Goal: Transaction & Acquisition: Purchase product/service

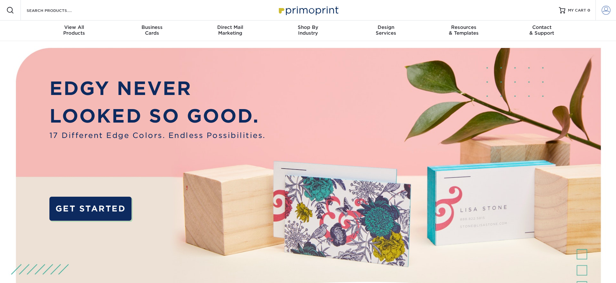
click at [603, 9] on span at bounding box center [605, 10] width 9 height 9
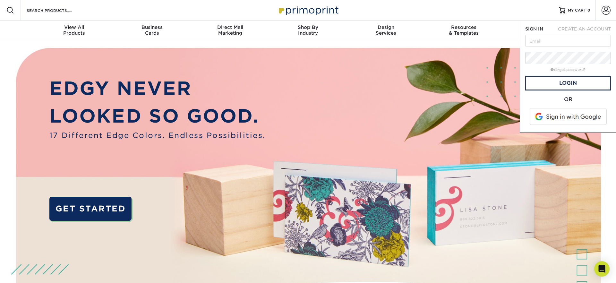
click at [536, 119] on span at bounding box center [569, 116] width 82 height 17
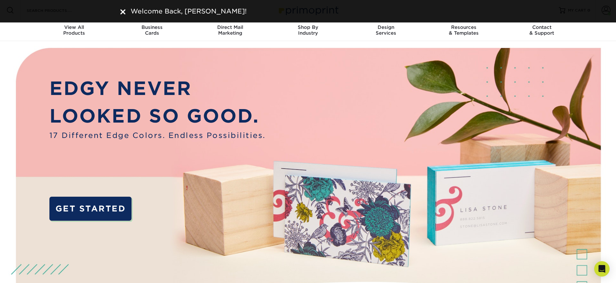
click at [121, 10] on img at bounding box center [122, 11] width 5 height 5
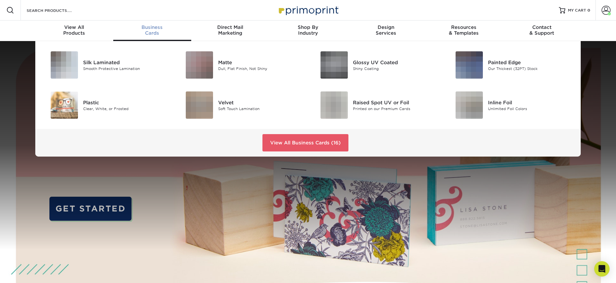
click at [155, 28] on span "Business" at bounding box center [152, 27] width 78 height 6
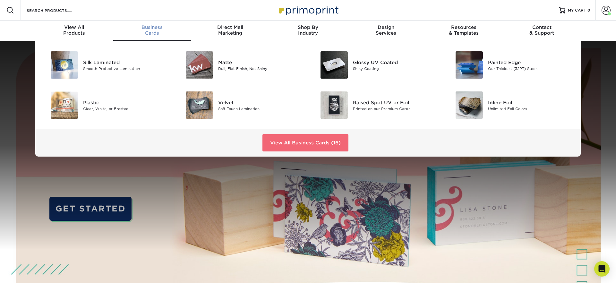
click at [275, 134] on div "View All Business Cards (16)" at bounding box center [307, 143] width 545 height 28
click at [281, 141] on link "View All Business Cards (16)" at bounding box center [305, 142] width 86 height 17
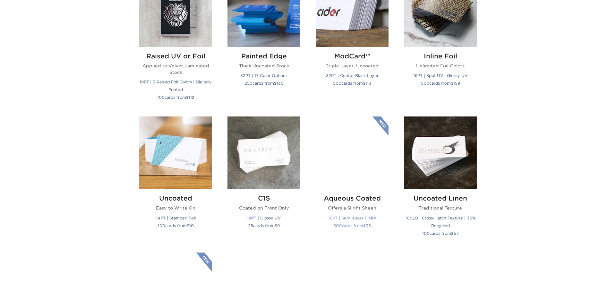
scroll to position [484, 0]
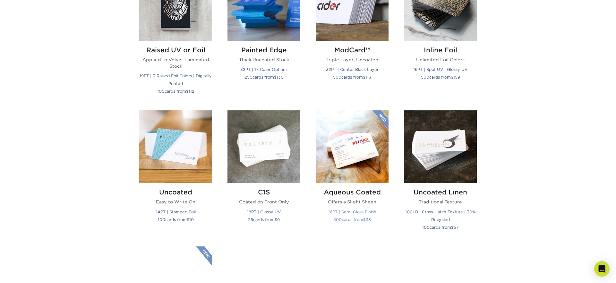
click at [347, 159] on img at bounding box center [352, 146] width 73 height 73
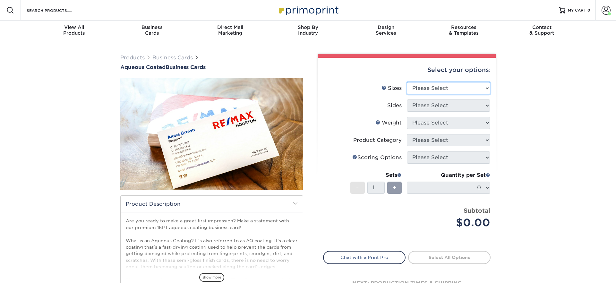
click at [442, 86] on select "Please Select 1.5" x 3.5" - Mini 1.75" x 3.5" - Mini 2" x 3" - Mini 2" x 3.5" -…" at bounding box center [448, 88] width 83 height 12
select select "2.00x3.50"
click at [407, 82] on select "Please Select 1.5" x 3.5" - Mini 1.75" x 3.5" - Mini 2" x 3" - Mini 2" x 3.5" -…" at bounding box center [448, 88] width 83 height 12
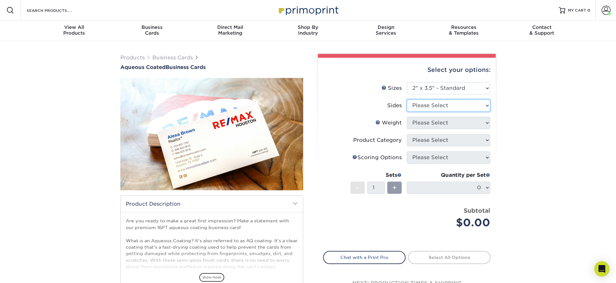
click at [432, 105] on select "Please Select Print Both Sides Print Front Only" at bounding box center [448, 105] width 83 height 12
select select "13abbda7-1d64-4f25-8bb2-c179b224825d"
click at [407, 99] on select "Please Select Print Both Sides Print Front Only" at bounding box center [448, 105] width 83 height 12
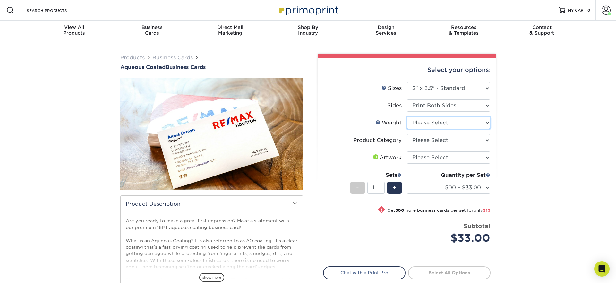
click at [430, 128] on select "Please Select 16PT" at bounding box center [448, 123] width 83 height 12
select select "16PT"
click at [407, 117] on select "Please Select 16PT" at bounding box center [448, 123] width 83 height 12
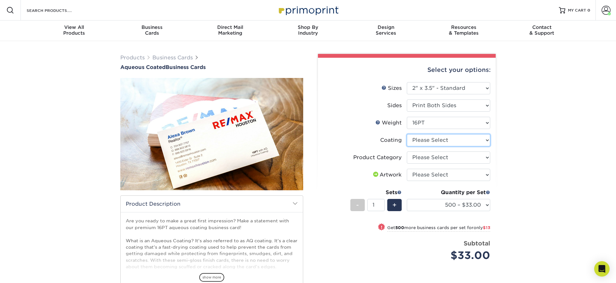
click at [429, 140] on select at bounding box center [448, 140] width 83 height 12
select select "d41dab50-ff65-4f4f-bb17-2afe4d36ae33"
click at [407, 134] on select at bounding box center [448, 140] width 83 height 12
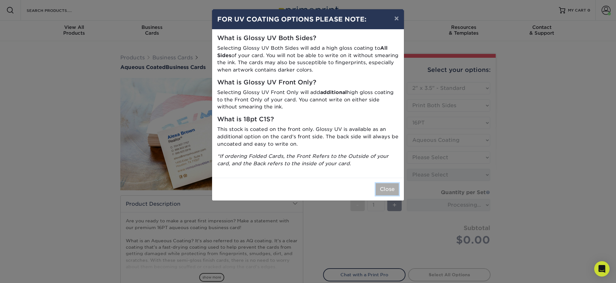
click at [389, 187] on button "Close" at bounding box center [387, 189] width 23 height 12
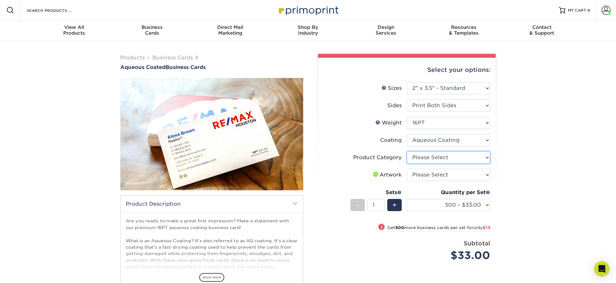
click at [428, 157] on select "Please Select Business Cards" at bounding box center [448, 157] width 83 height 12
click at [407, 151] on select "Please Select Business Cards" at bounding box center [448, 157] width 83 height 12
click at [427, 158] on select "Please Select Business Cards" at bounding box center [448, 157] width 83 height 12
select select "3b5148f1-0588-4f88-a218-97bcfdce65c1"
click at [407, 151] on select "Please Select Business Cards" at bounding box center [448, 157] width 83 height 12
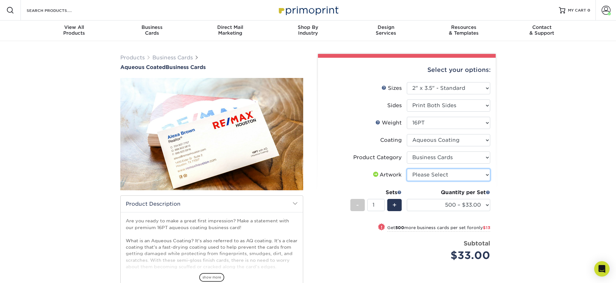
click at [428, 174] on select "Please Select I will upload files I need a design - $100" at bounding box center [448, 175] width 83 height 12
select select "upload"
click at [407, 169] on select "Please Select I will upload files I need a design - $100" at bounding box center [448, 175] width 83 height 12
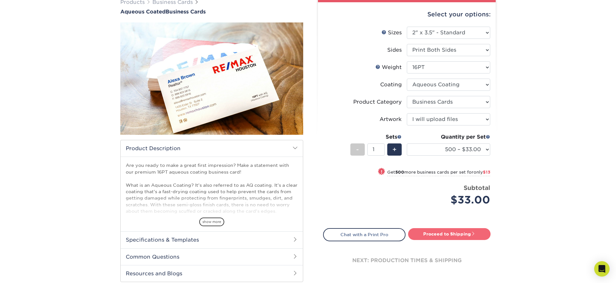
click at [438, 234] on link "Proceed to Shipping" at bounding box center [449, 234] width 82 height 12
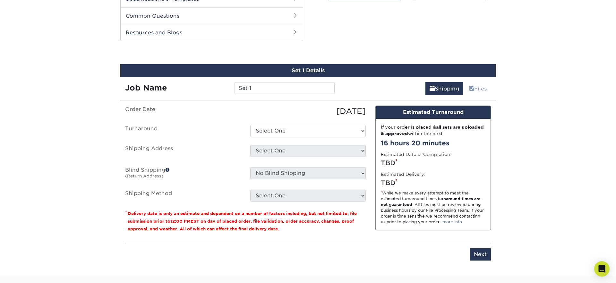
scroll to position [306, 0]
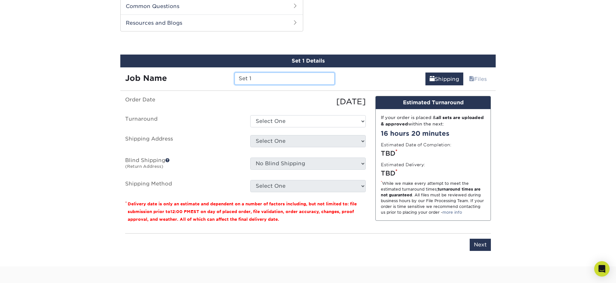
drag, startPoint x: 265, startPoint y: 78, endPoint x: 174, endPoint y: 72, distance: 91.3
click at [174, 72] on div "Job Name Set 1" at bounding box center [229, 76] width 219 height 18
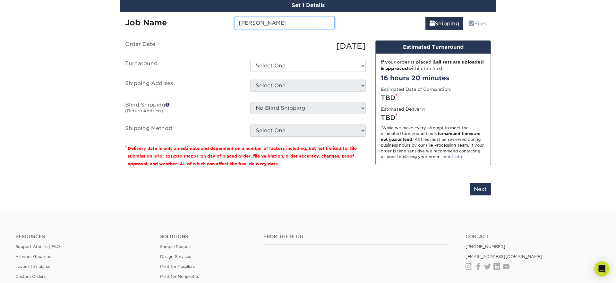
scroll to position [362, 0]
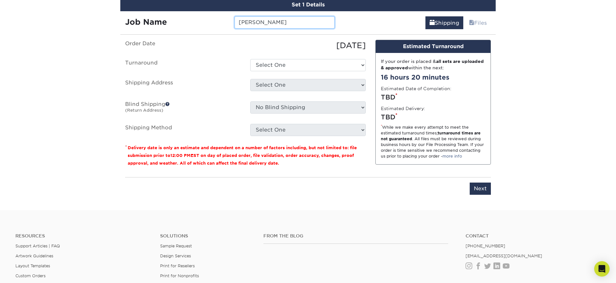
type input "[PERSON_NAME]"
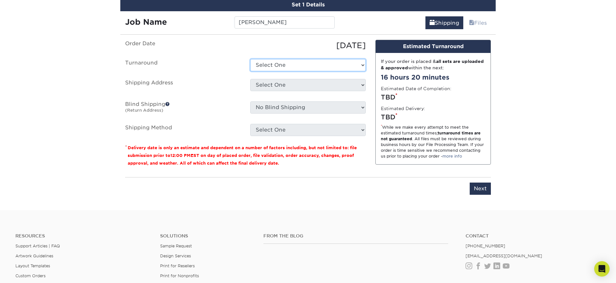
click at [300, 63] on select "Select One 2-4 Business Days 2 Day Next Business Day" at bounding box center [307, 65] width 115 height 12
select select "6247fa13-6ec4-4bd5-81ce-27fae4b5d043"
click at [250, 59] on select "Select One 2-4 Business Days 2 Day Next Business Day" at bounding box center [307, 65] width 115 height 12
click at [286, 84] on select "Select One 176 S Mountain View Abraham Romero ACO GENERAL CONSTRUCTION Adrian M…" at bounding box center [307, 85] width 115 height 12
click at [273, 82] on select "Select One 176 S Mountain View Abraham Romero ACO GENERAL CONSTRUCTION Adrian M…" at bounding box center [307, 85] width 115 height 12
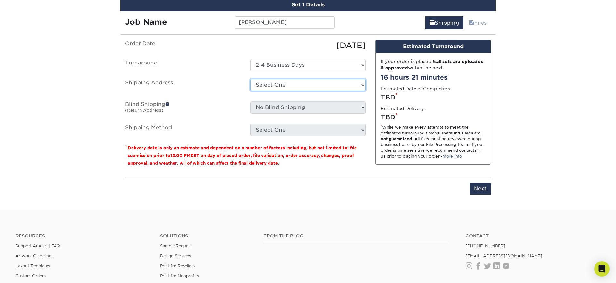
select select "281157"
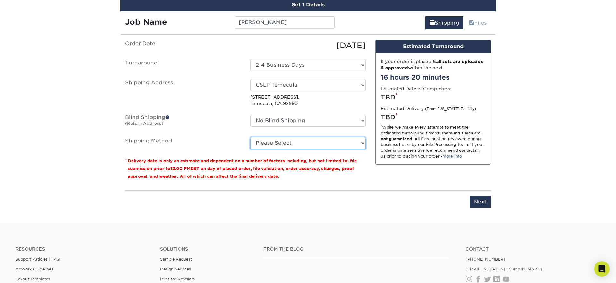
click at [272, 146] on select "Please Select Ground Shipping (+$8.96) 3 Day Shipping Service (+$15.34) 2 Day A…" at bounding box center [307, 143] width 115 height 12
select select "03"
click at [250, 137] on select "Please Select Ground Shipping (+$8.96) 3 Day Shipping Service (+$15.34) 2 Day A…" at bounding box center [307, 143] width 115 height 12
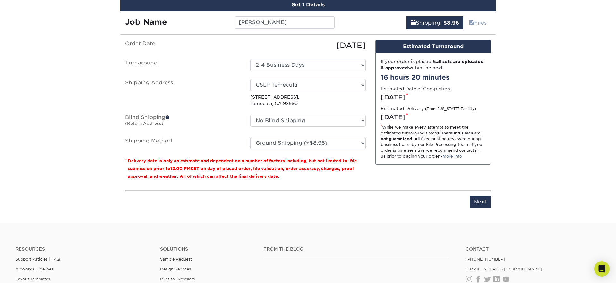
click at [371, 183] on div "Design Estimated Turnaround If your order is placed & all sets are uploaded & a…" at bounding box center [432, 112] width 125 height 145
click at [485, 205] on input "Next" at bounding box center [480, 202] width 21 height 12
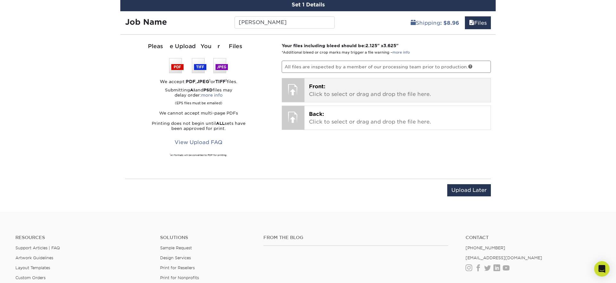
click at [334, 84] on p "Front: Click to select or drag and drop the file here." at bounding box center [397, 90] width 177 height 15
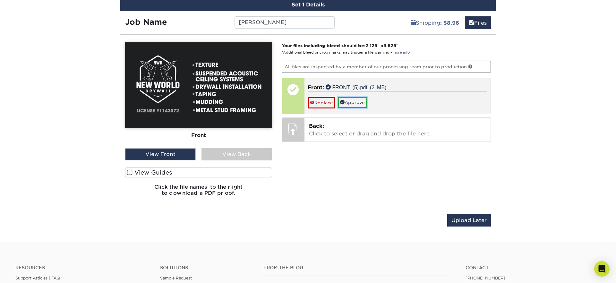
click at [353, 102] on link "Approve" at bounding box center [352, 102] width 29 height 11
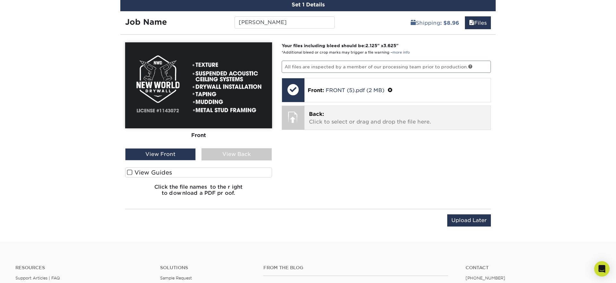
click at [347, 121] on p "Back: Click to select or drag and drop the file here." at bounding box center [397, 117] width 177 height 15
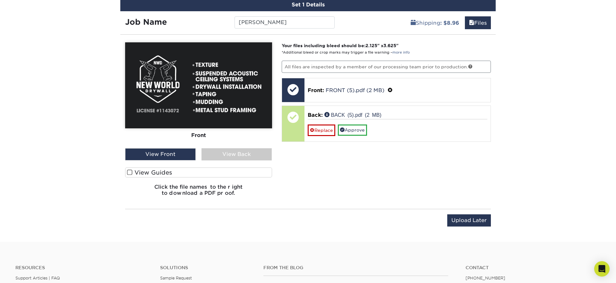
click at [241, 157] on div "View Back" at bounding box center [236, 154] width 71 height 12
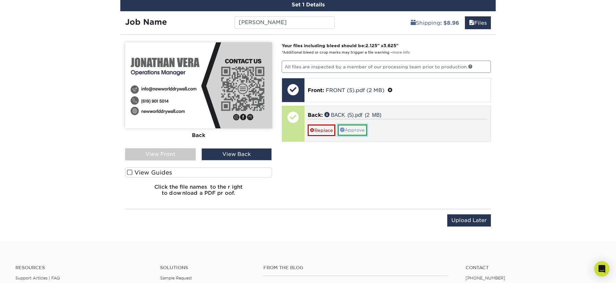
click at [349, 128] on link "Approve" at bounding box center [352, 129] width 29 height 11
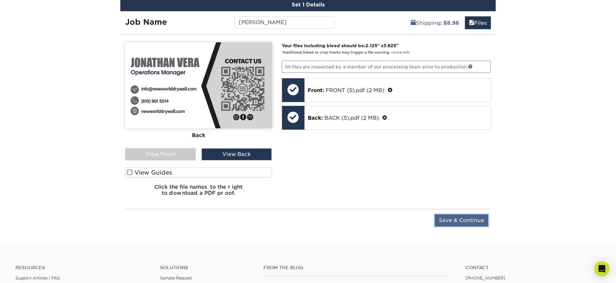
click at [456, 223] on input "Save & Continue" at bounding box center [462, 220] width 54 height 12
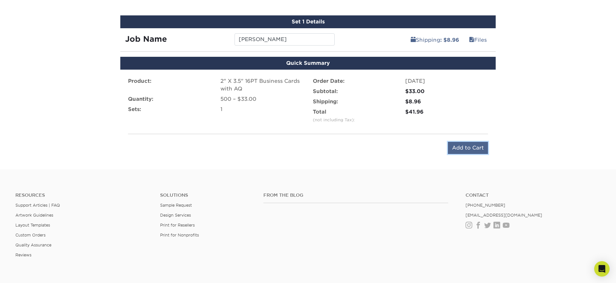
scroll to position [346, 0]
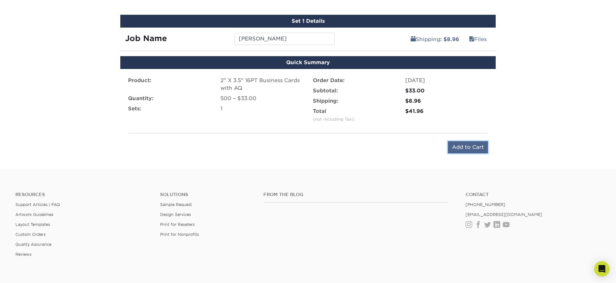
click at [466, 150] on input "Add to Cart" at bounding box center [468, 147] width 40 height 12
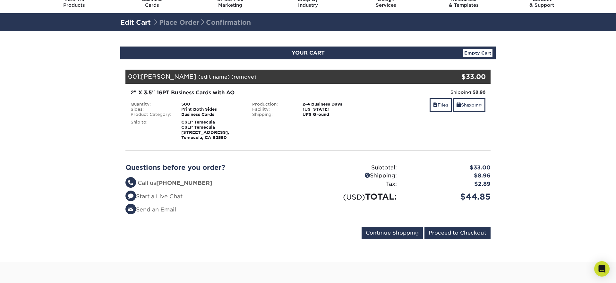
scroll to position [37, 0]
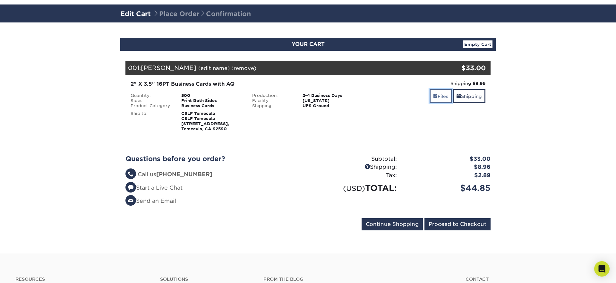
click at [435, 97] on link "Files" at bounding box center [440, 96] width 22 height 14
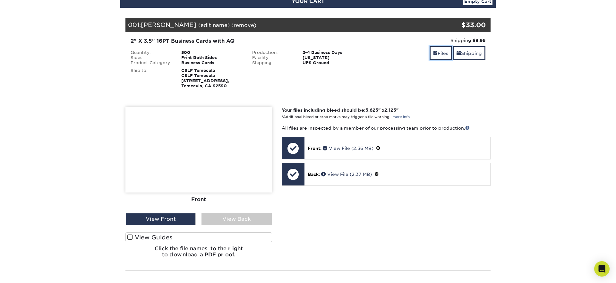
scroll to position [83, 0]
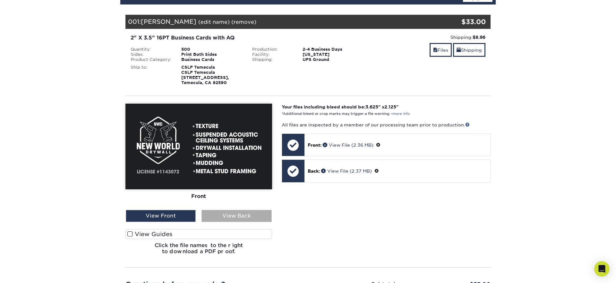
click at [235, 222] on div "View Back" at bounding box center [236, 216] width 70 height 12
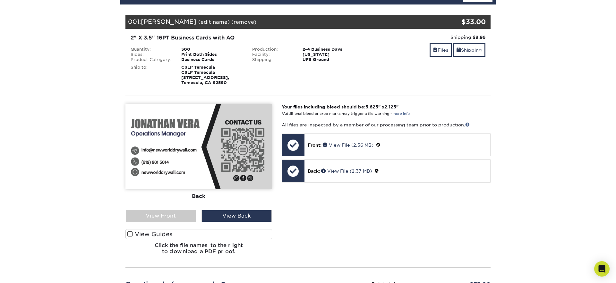
click at [338, 223] on div "Your files including bleed should be: 3.625 " x 2.125 " *Additional bleed or cr…" at bounding box center [386, 182] width 218 height 156
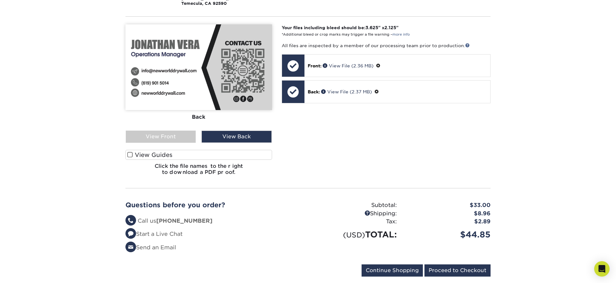
scroll to position [259, 0]
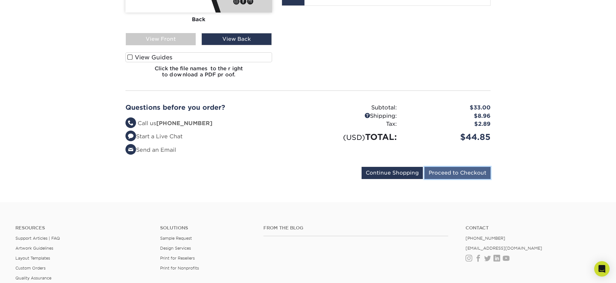
click at [454, 178] on input "Proceed to Checkout" at bounding box center [457, 173] width 66 height 12
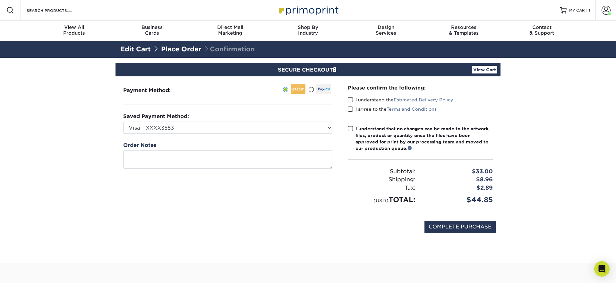
click at [484, 69] on link "View Cart" at bounding box center [484, 70] width 25 height 8
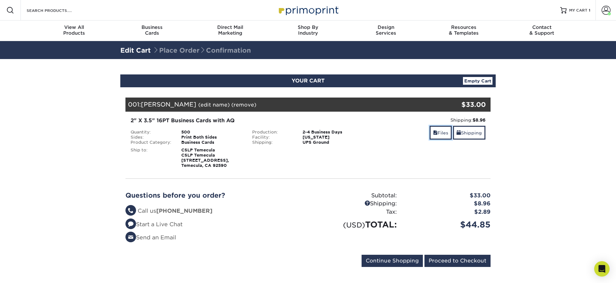
drag, startPoint x: 427, startPoint y: 132, endPoint x: 417, endPoint y: 147, distance: 18.7
click at [429, 132] on link "Files" at bounding box center [440, 133] width 22 height 14
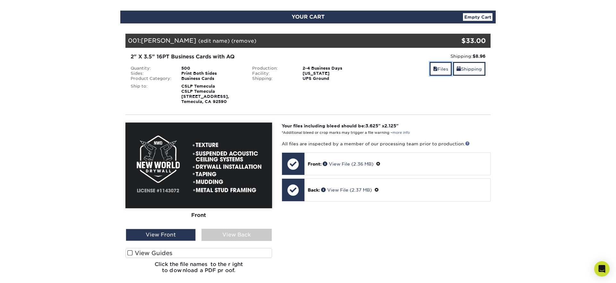
scroll to position [86, 0]
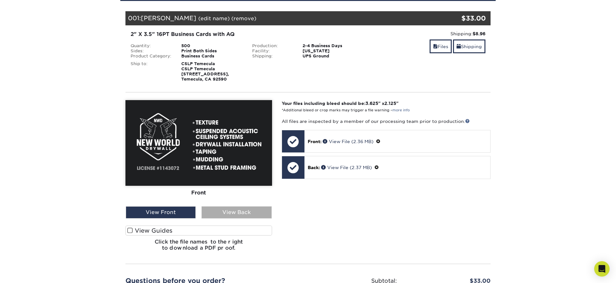
click at [245, 216] on div "View Back" at bounding box center [236, 212] width 70 height 12
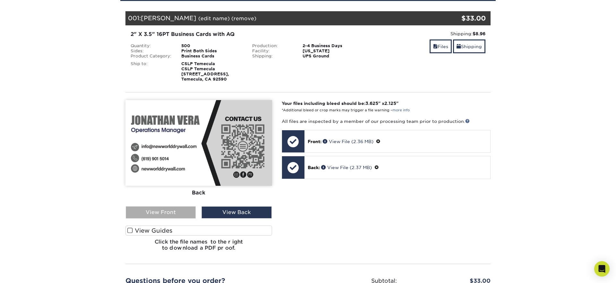
click at [163, 218] on div "View Front" at bounding box center [161, 212] width 70 height 12
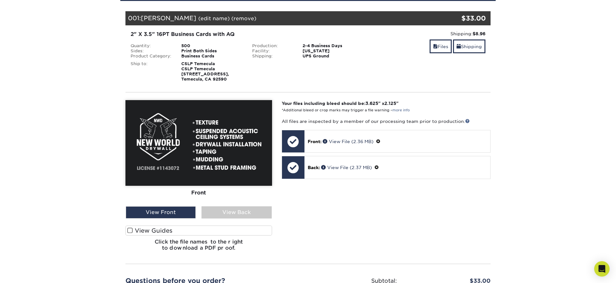
drag, startPoint x: 376, startPoint y: 201, endPoint x: 381, endPoint y: 204, distance: 6.3
click at [376, 201] on div "Your files including bleed should be: 3.625 " x 2.125 " *Additional bleed or cr…" at bounding box center [386, 178] width 218 height 156
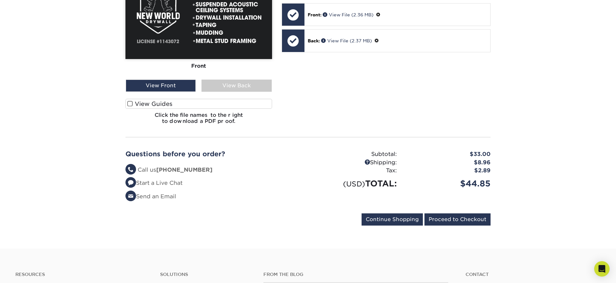
scroll to position [226, 0]
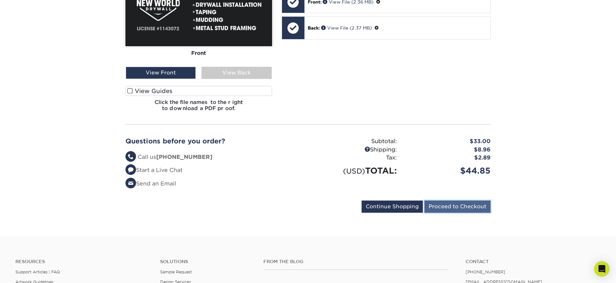
click at [455, 213] on input "Proceed to Checkout" at bounding box center [457, 206] width 66 height 12
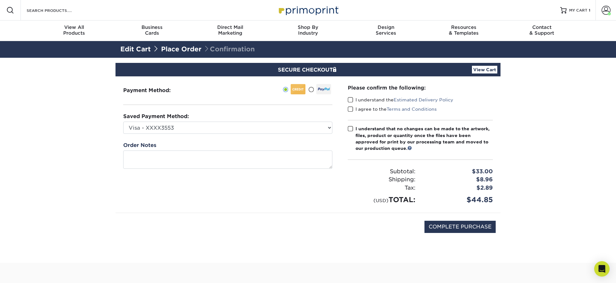
drag, startPoint x: 350, startPoint y: 97, endPoint x: 351, endPoint y: 101, distance: 4.0
click at [350, 99] on span at bounding box center [350, 100] width 5 height 6
click at [0, 0] on input "I understand the Estimated Delivery Policy" at bounding box center [0, 0] width 0 height 0
click at [352, 107] on span at bounding box center [350, 109] width 5 height 6
click at [0, 0] on input "I agree to the Terms and Conditions" at bounding box center [0, 0] width 0 height 0
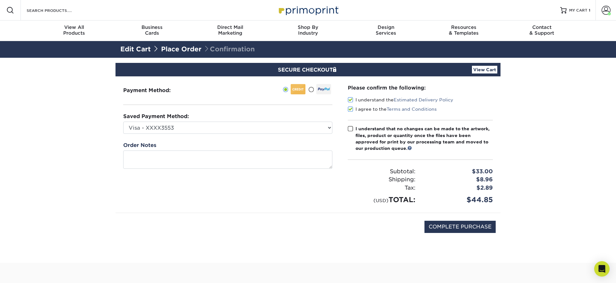
click at [350, 127] on span at bounding box center [350, 129] width 5 height 6
click at [0, 0] on input "I understand that no changes can be made to the artwork, files, product or quan…" at bounding box center [0, 0] width 0 height 0
click at [459, 227] on input "COMPLETE PURCHASE" at bounding box center [459, 227] width 71 height 12
type input "PROCESSING, PLEASE WAIT..."
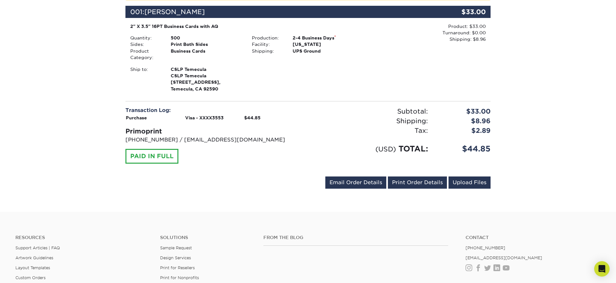
scroll to position [199, 0]
